Goal: Transaction & Acquisition: Purchase product/service

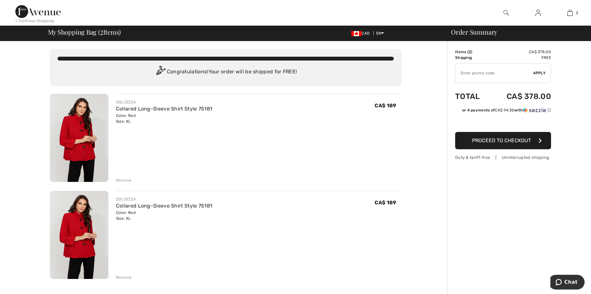
click at [127, 276] on div "Remove" at bounding box center [124, 277] width 16 height 6
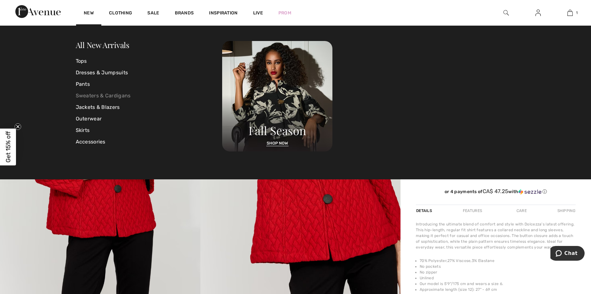
click at [108, 96] on link "Sweaters & Cardigans" at bounding box center [149, 96] width 147 height 12
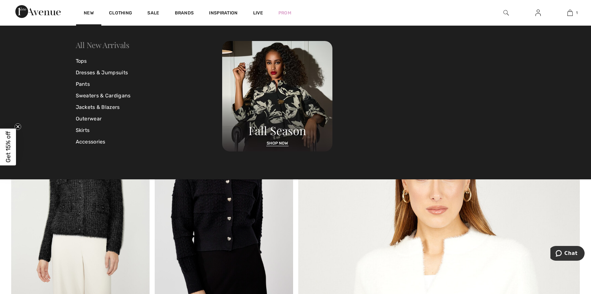
click at [114, 46] on link "All New Arrivals" at bounding box center [103, 45] width 54 height 10
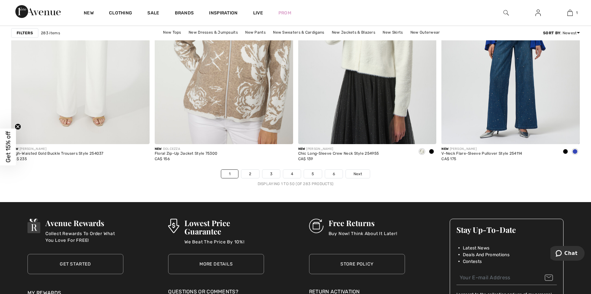
scroll to position [3543, 0]
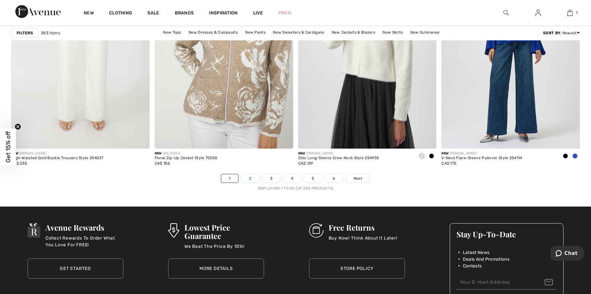
click at [249, 177] on link "2" at bounding box center [250, 178] width 18 height 8
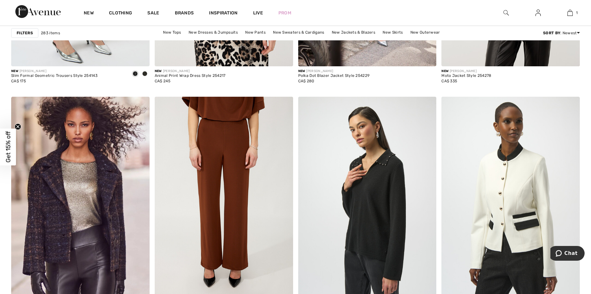
scroll to position [3249, 0]
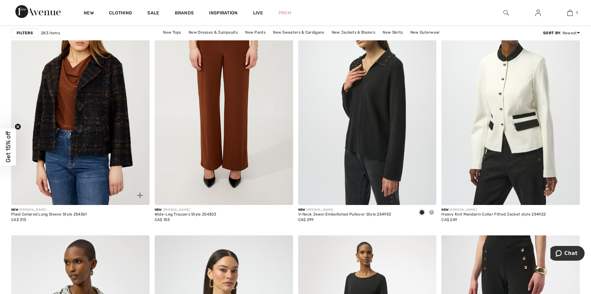
click at [89, 114] on img at bounding box center [80, 101] width 138 height 208
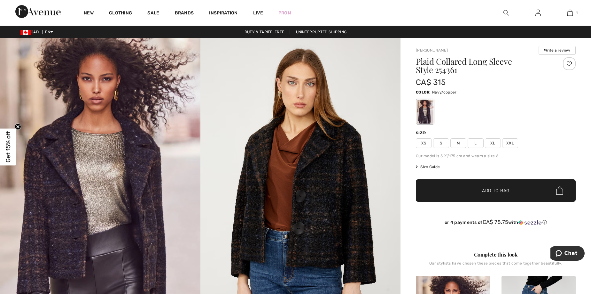
click at [326, 165] on img at bounding box center [301, 188] width 201 height 301
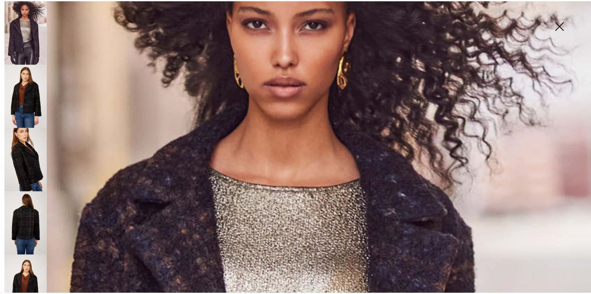
scroll to position [94, 0]
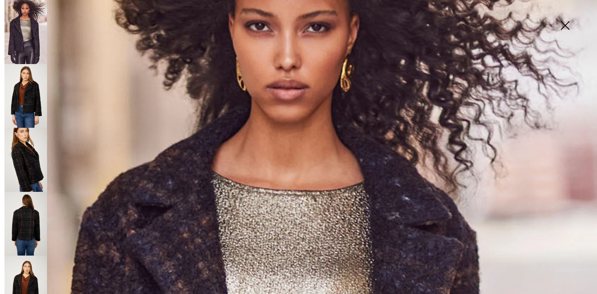
click at [565, 23] on img at bounding box center [565, 26] width 32 height 33
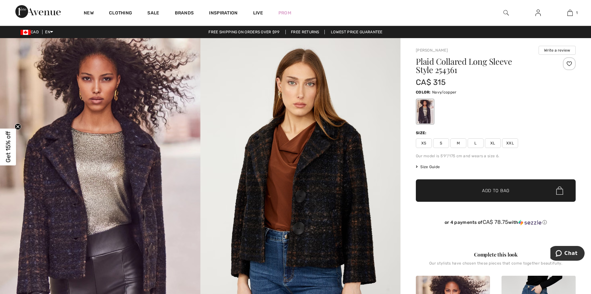
click at [492, 142] on span "XL" at bounding box center [493, 143] width 16 height 10
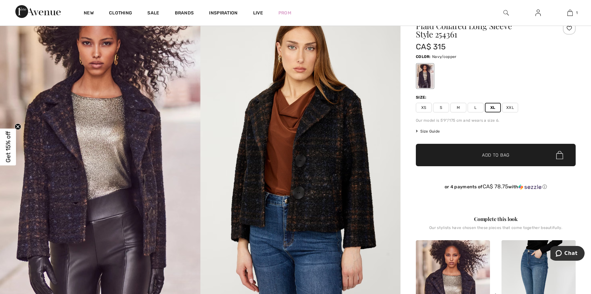
scroll to position [0, 0]
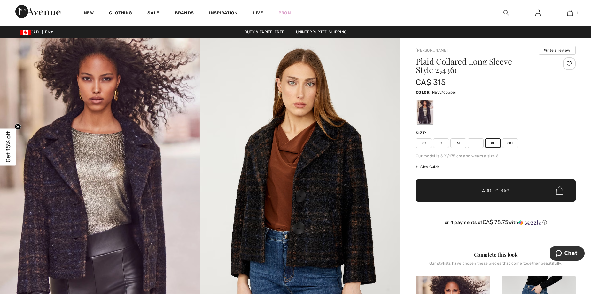
click at [501, 188] on span "Add to Bag" at bounding box center [496, 190] width 28 height 7
click at [139, 184] on img at bounding box center [100, 188] width 201 height 301
